Goal: Task Accomplishment & Management: Manage account settings

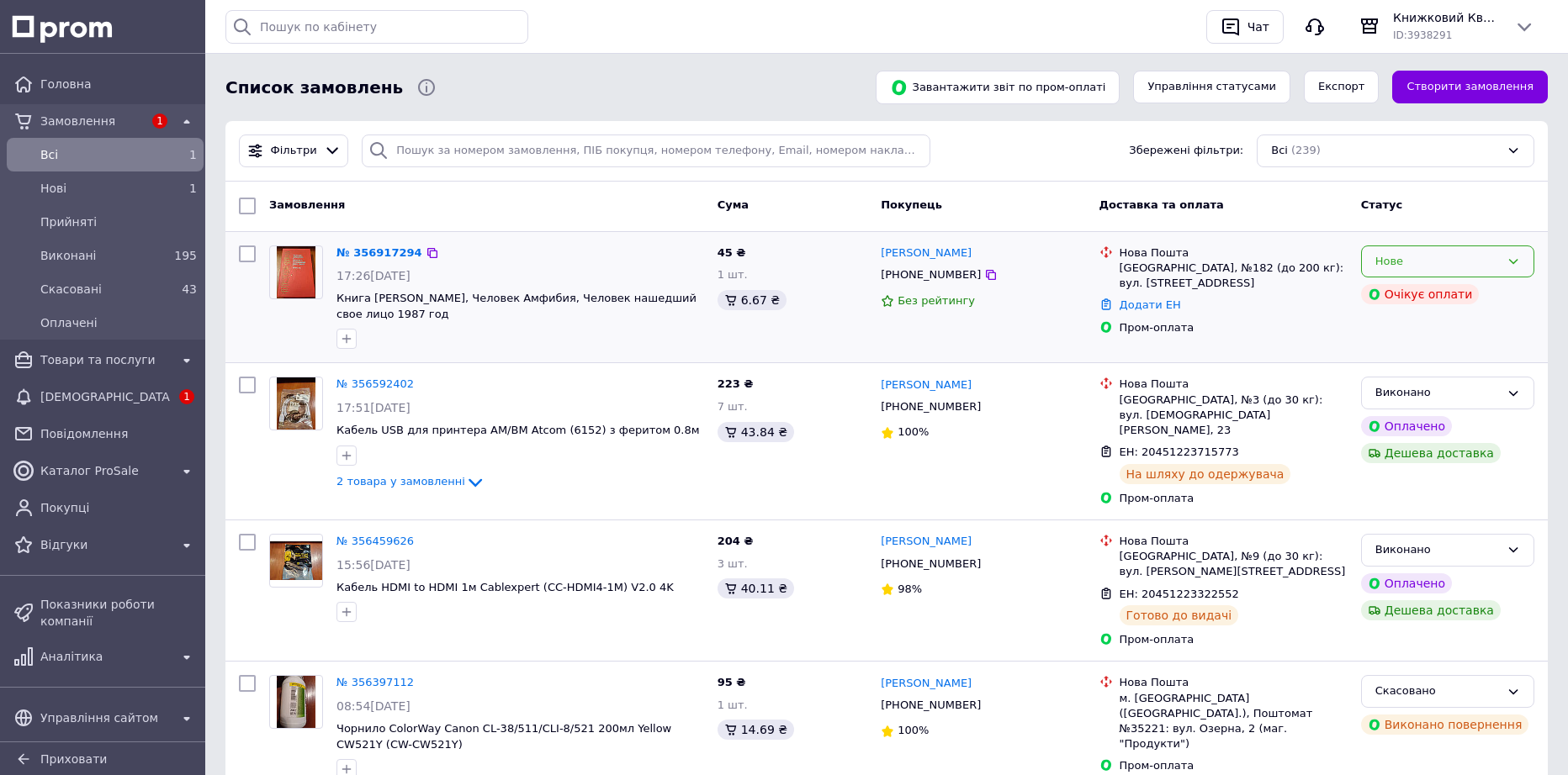
click at [1413, 270] on div "Нове" at bounding box center [1437, 262] width 125 height 18
click at [1411, 301] on li "Прийнято" at bounding box center [1447, 296] width 171 height 31
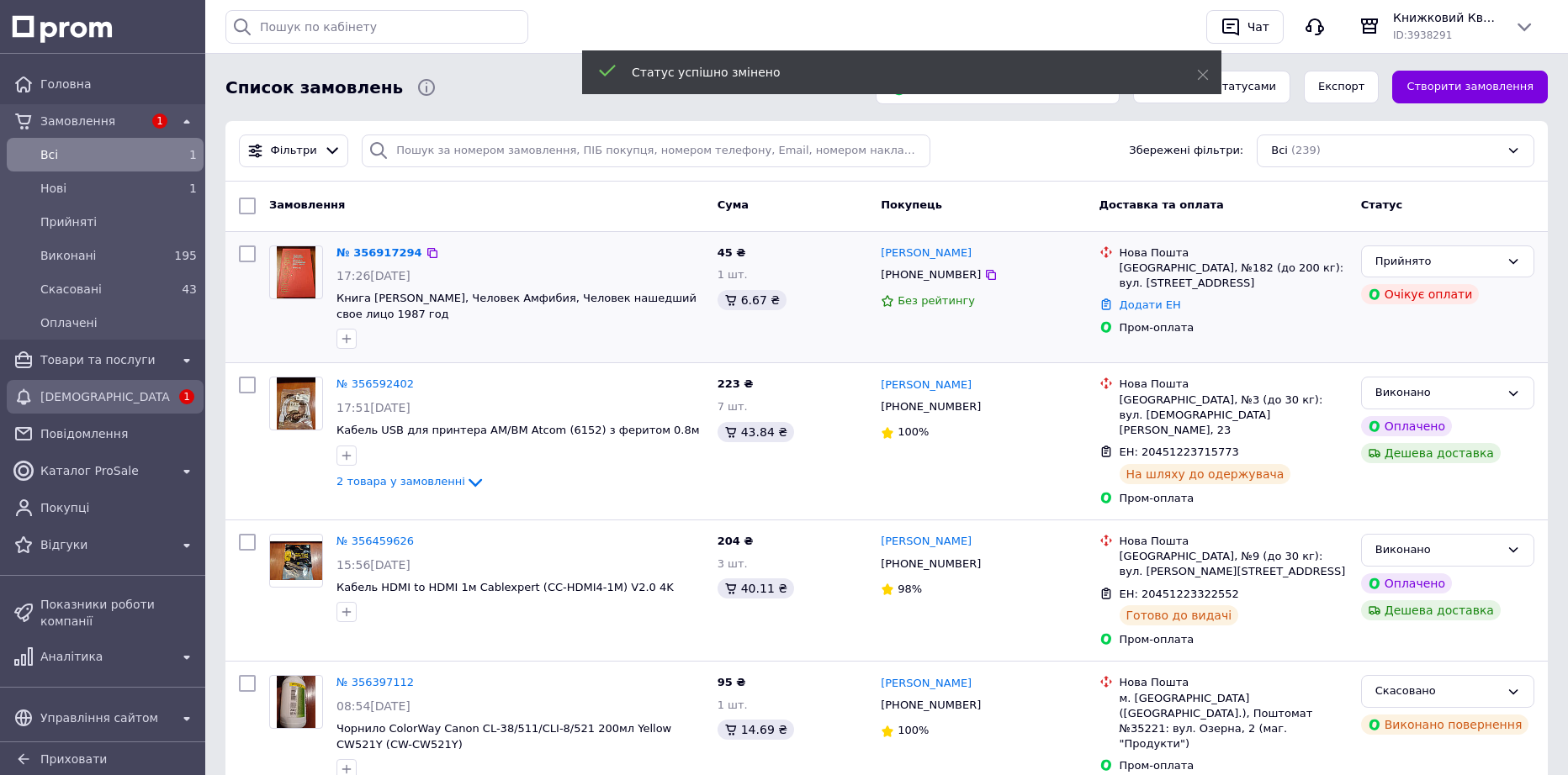
click at [88, 392] on span "[DEMOGRAPHIC_DATA]" at bounding box center [105, 397] width 130 height 17
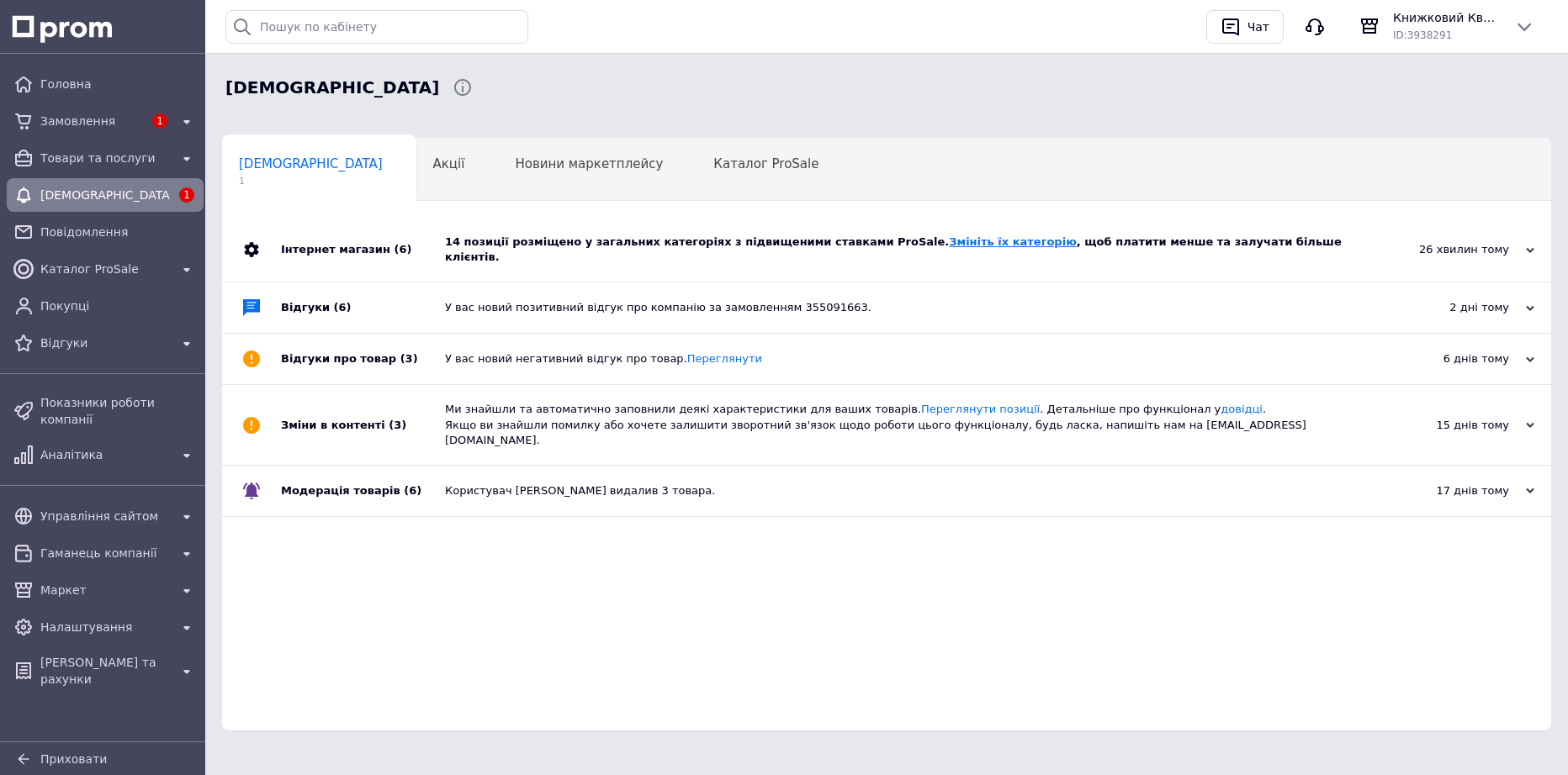
click at [949, 239] on link "Змініть їх категорію" at bounding box center [1013, 241] width 127 height 12
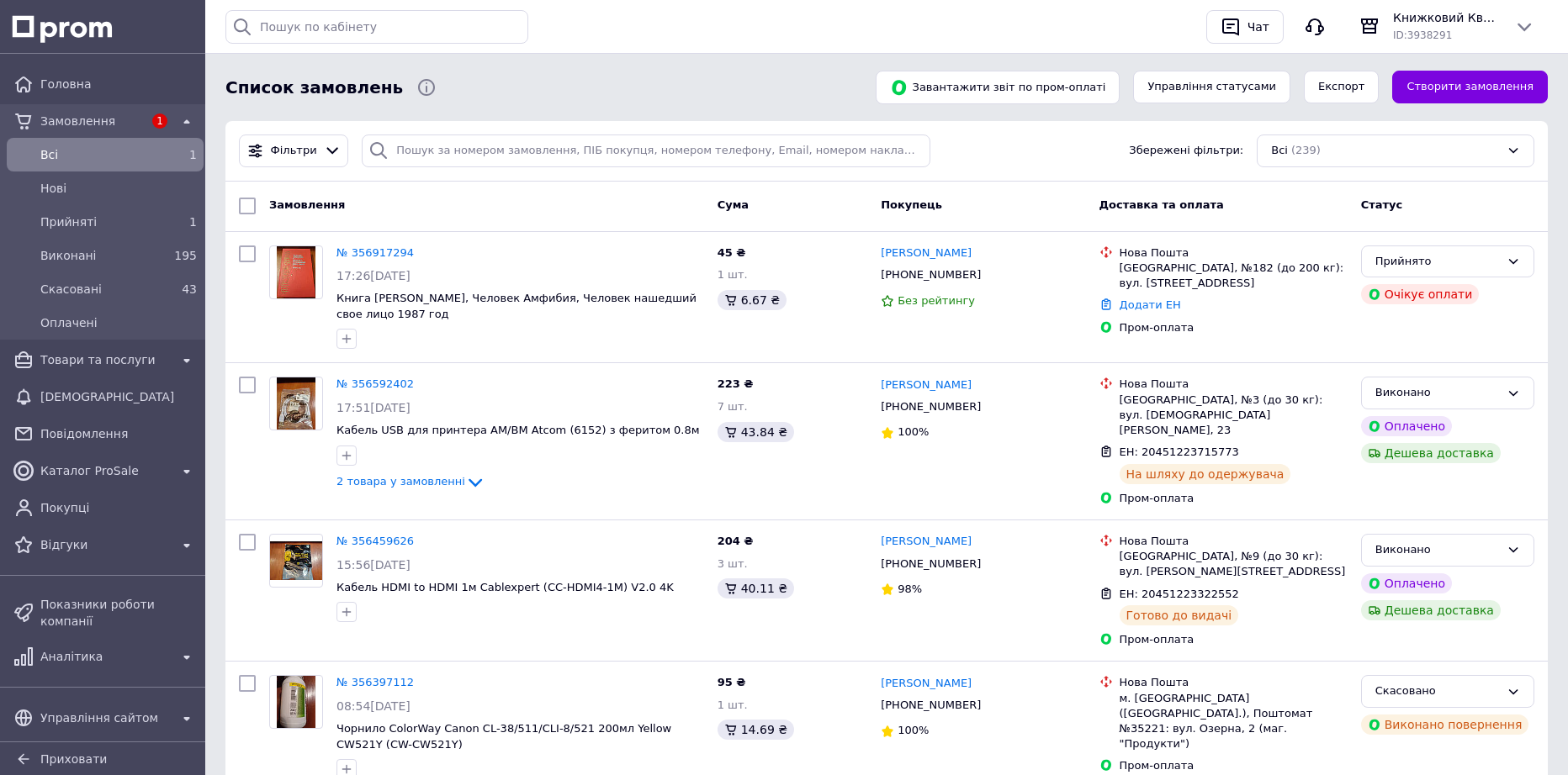
click at [71, 163] on span "Всi" at bounding box center [102, 155] width 123 height 17
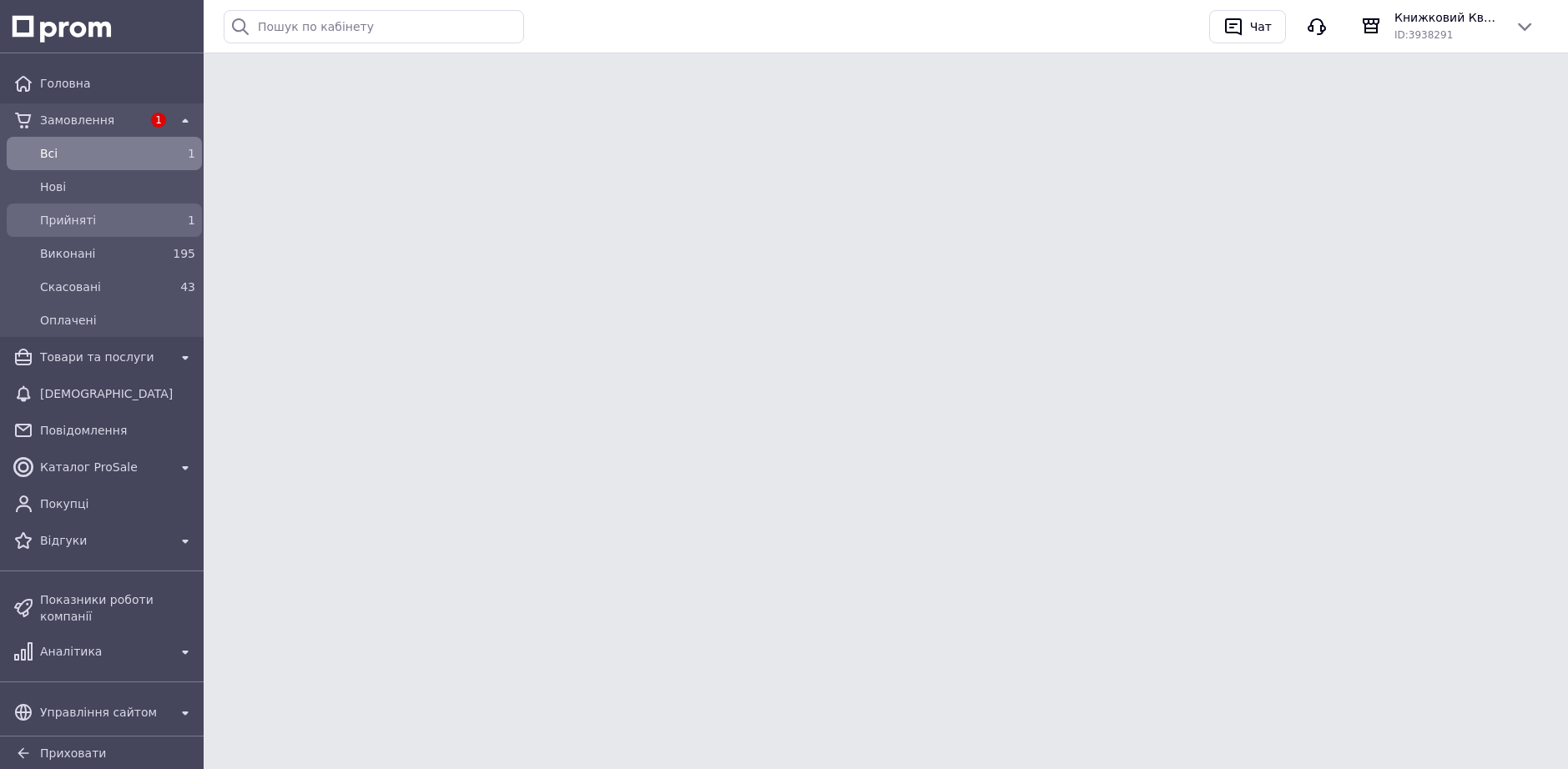
click at [63, 214] on span "Прийняті" at bounding box center [101, 221] width 122 height 17
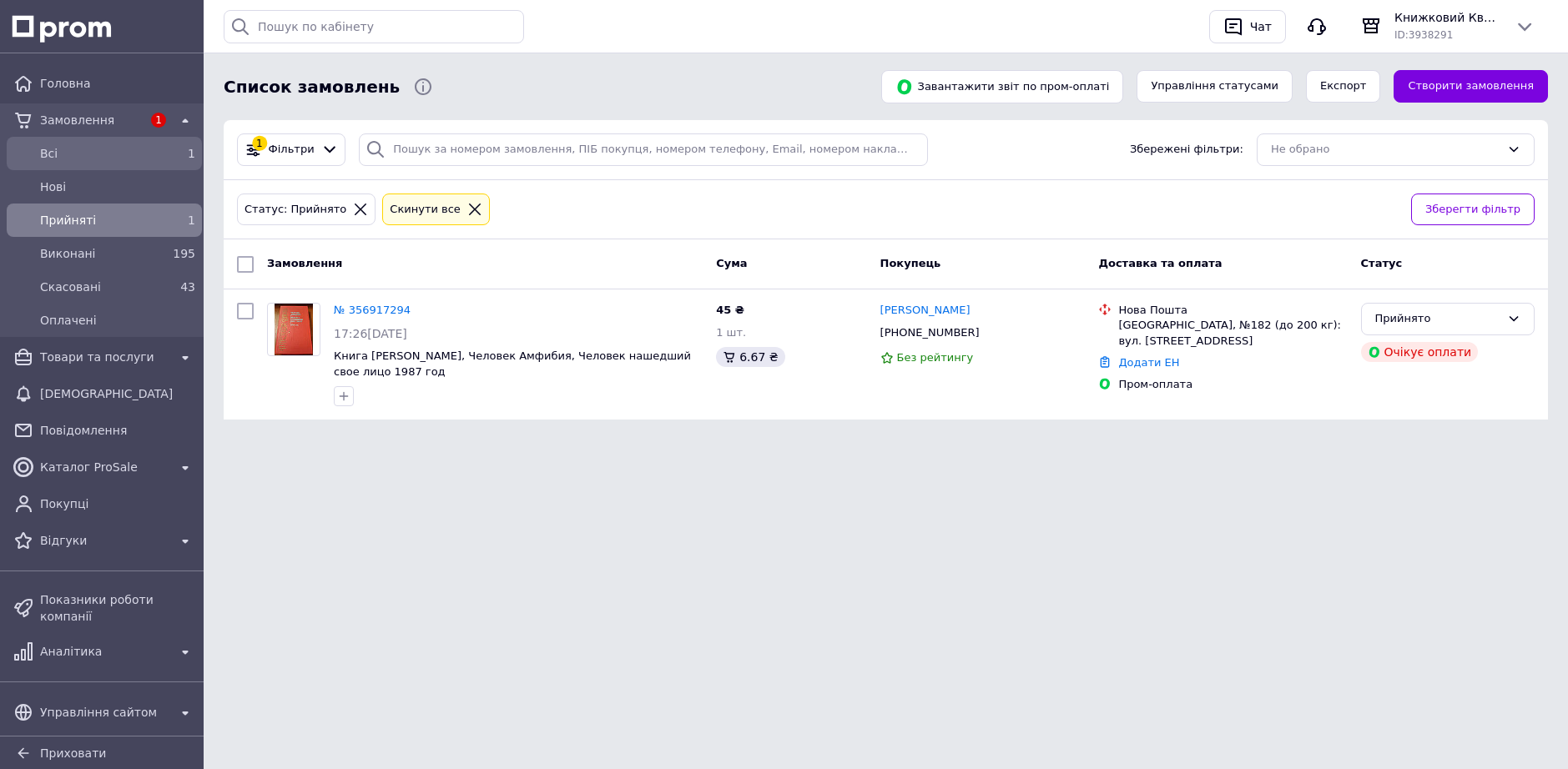
click at [60, 155] on span "Всi" at bounding box center [101, 154] width 122 height 17
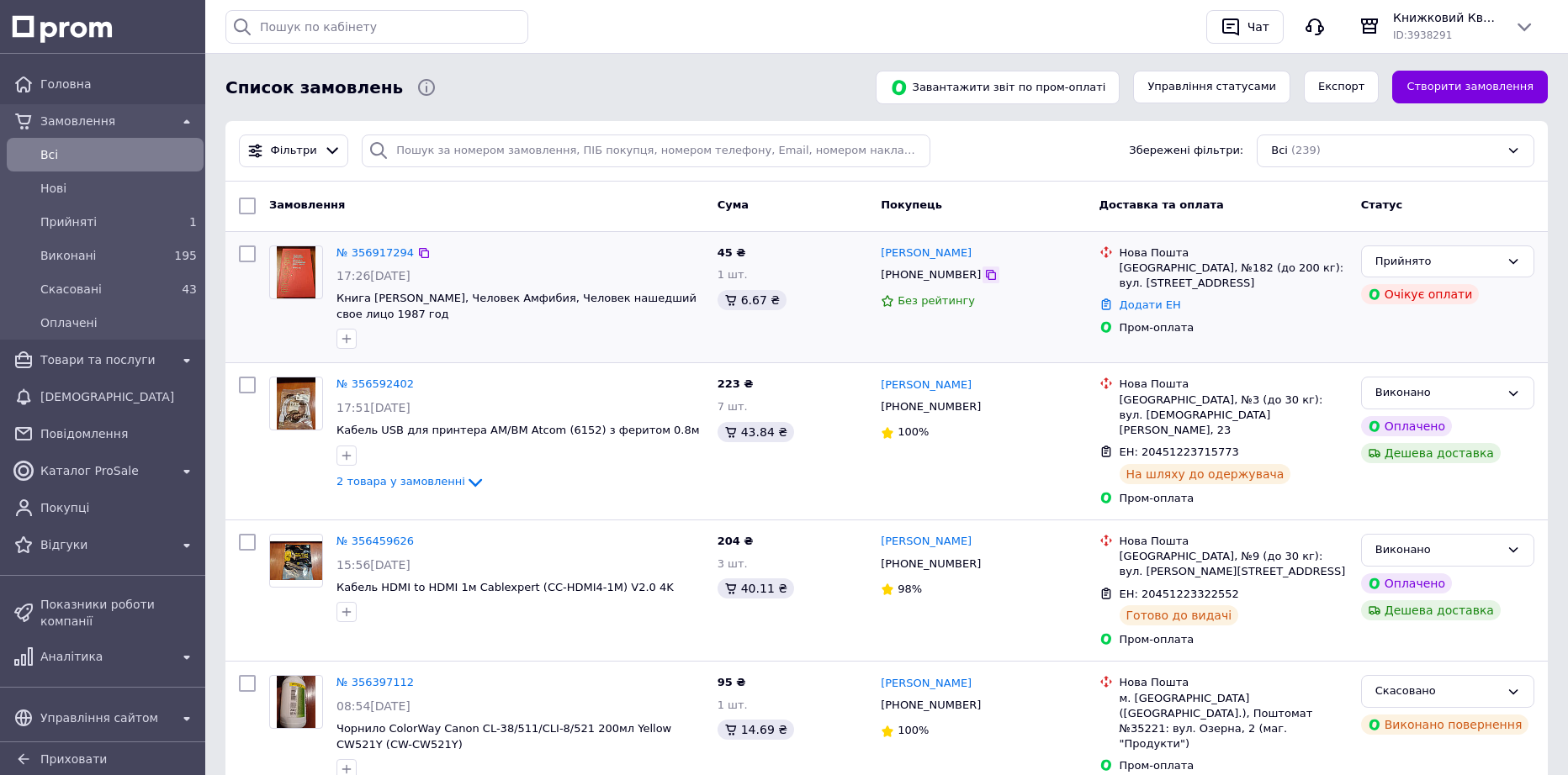
click at [984, 278] on icon at bounding box center [991, 275] width 13 height 13
